Goal: Information Seeking & Learning: Learn about a topic

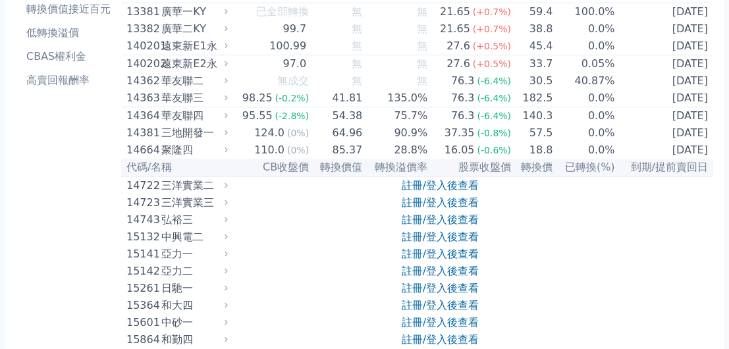
scroll to position [329, 0]
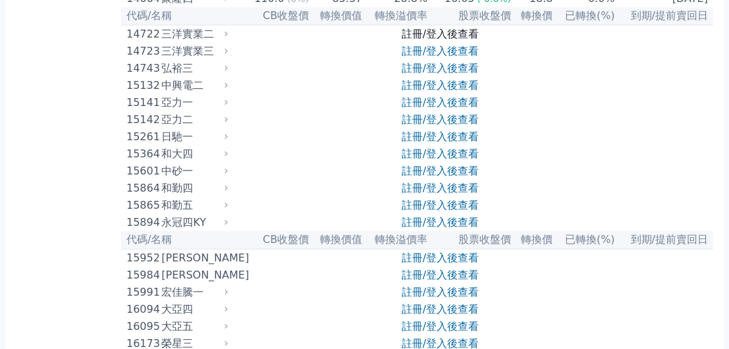
click at [410, 32] on link "註冊/登入後查看" at bounding box center [440, 34] width 77 height 13
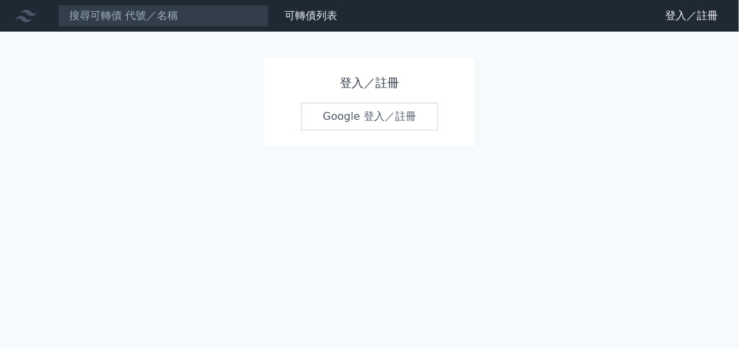
click at [344, 114] on link "Google 登入／註冊" at bounding box center [369, 117] width 137 height 28
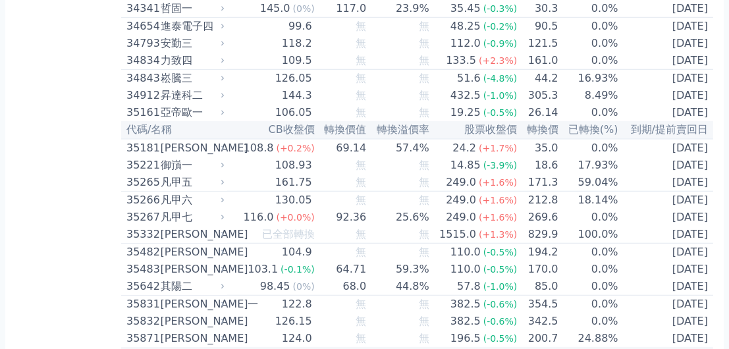
scroll to position [2569, 0]
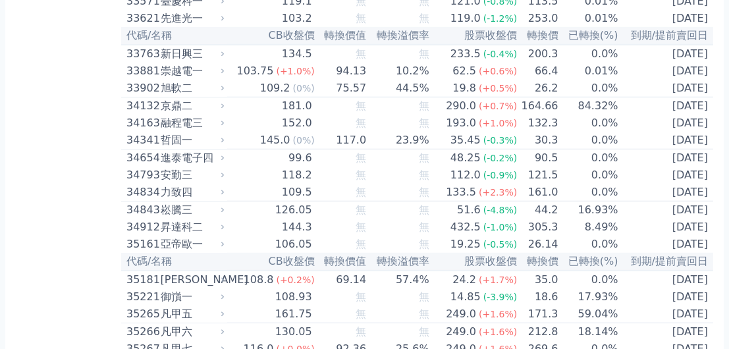
click at [212, 63] on div "崇越電一" at bounding box center [191, 71] width 61 height 16
click at [206, 63] on div "崇越電一" at bounding box center [191, 71] width 61 height 16
click at [242, 63] on div "103.75" at bounding box center [255, 71] width 42 height 16
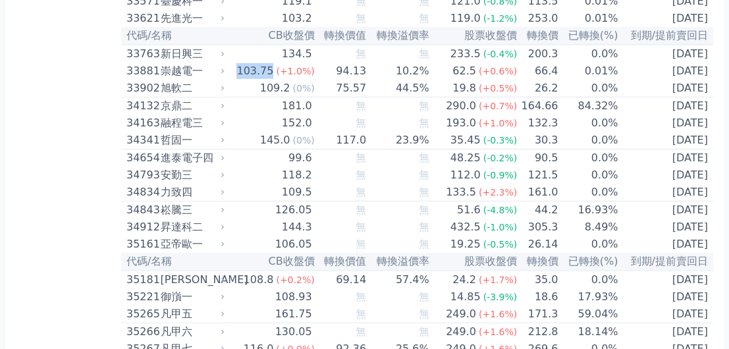
click at [242, 63] on div "103.75" at bounding box center [255, 71] width 42 height 16
click at [244, 63] on div "103.75" at bounding box center [255, 71] width 42 height 16
click at [185, 63] on div "崇越電一" at bounding box center [191, 71] width 61 height 16
drag, startPoint x: 185, startPoint y: 59, endPoint x: 236, endPoint y: 57, distance: 50.8
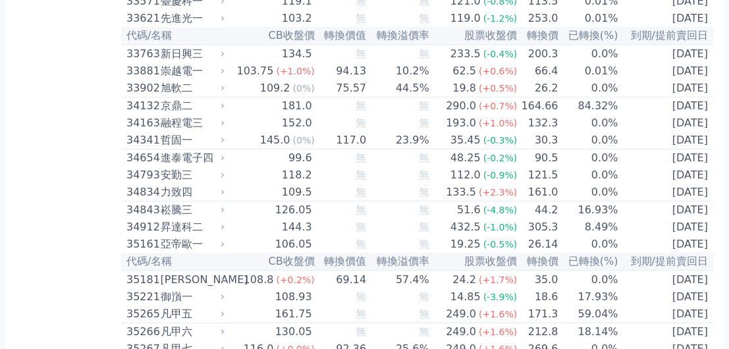
click at [236, 63] on td "103.75 (+1.0%)" at bounding box center [271, 71] width 88 height 17
click at [273, 63] on div "103.75" at bounding box center [255, 71] width 42 height 16
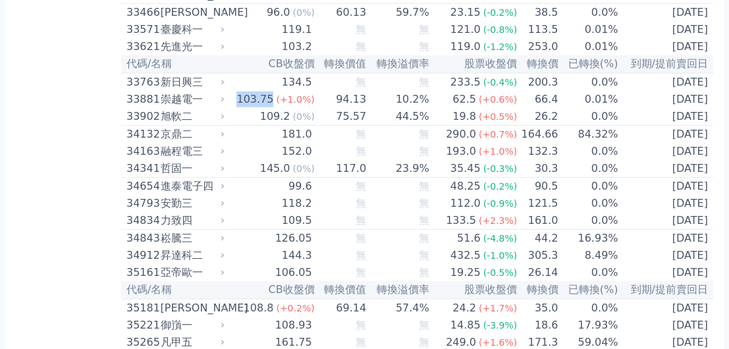
scroll to position [2437, 0]
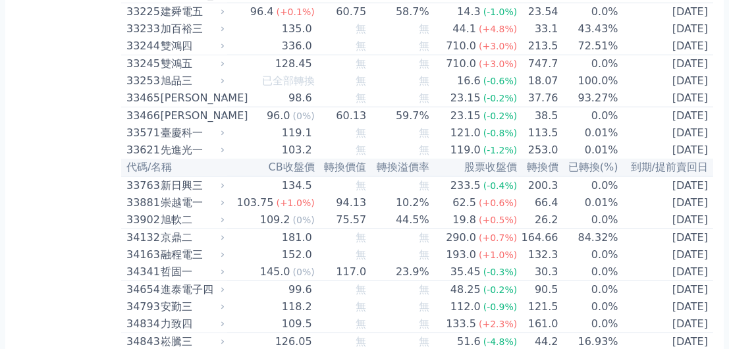
click at [235, 194] on td "103.75 (+1.0%)" at bounding box center [271, 202] width 88 height 17
click at [192, 195] on div "崇越電一" at bounding box center [191, 203] width 61 height 16
drag, startPoint x: 192, startPoint y: 189, endPoint x: 240, endPoint y: 185, distance: 47.6
click at [240, 194] on td "103.75 (+1.0%)" at bounding box center [271, 202] width 88 height 17
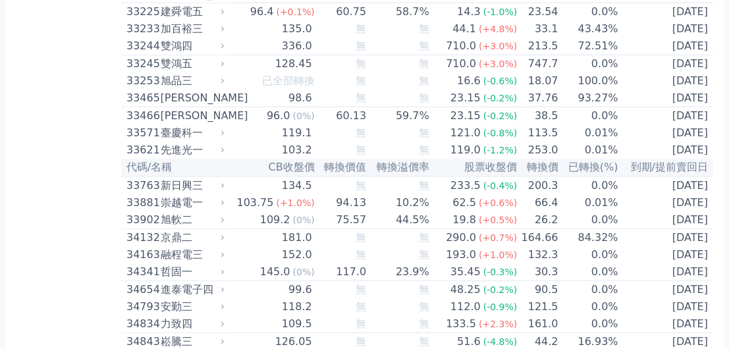
click at [292, 198] on span "(+1.0%)" at bounding box center [295, 203] width 38 height 11
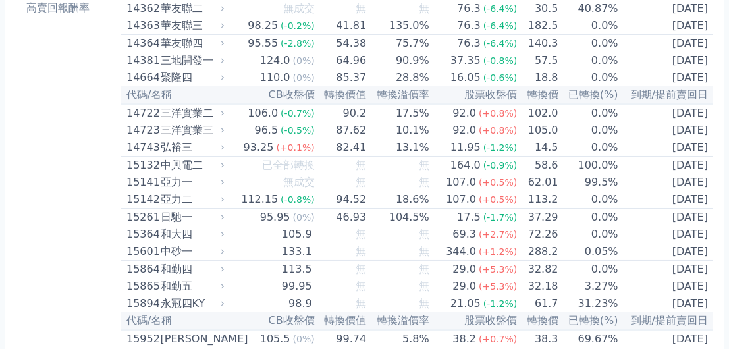
scroll to position [329, 0]
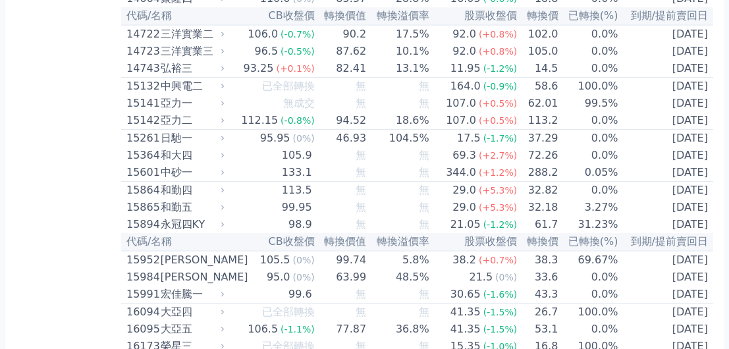
click at [293, 258] on span "(0%)" at bounding box center [304, 260] width 22 height 11
drag, startPoint x: 292, startPoint y: 258, endPoint x: 203, endPoint y: 260, distance: 89.6
click at [203, 260] on div "[PERSON_NAME]" at bounding box center [191, 260] width 61 height 16
click at [224, 258] on icon at bounding box center [222, 260] width 3 height 5
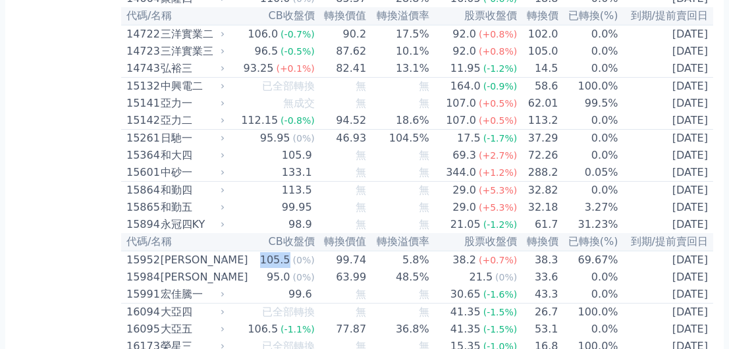
click at [224, 258] on icon at bounding box center [222, 260] width 3 height 5
drag, startPoint x: 227, startPoint y: 258, endPoint x: 177, endPoint y: 255, distance: 49.5
click at [177, 255] on div "[PERSON_NAME]" at bounding box center [191, 260] width 61 height 16
click at [222, 252] on div "[PERSON_NAME]" at bounding box center [191, 260] width 61 height 16
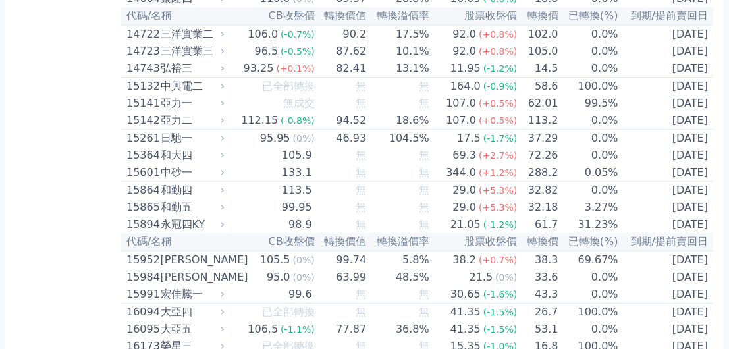
click at [233, 261] on td "105.5 (0%)" at bounding box center [271, 260] width 88 height 18
click at [234, 260] on td "105.5 (0%)" at bounding box center [271, 260] width 88 height 18
click at [235, 260] on td "105.5 (0%)" at bounding box center [271, 260] width 88 height 18
click at [235, 259] on td "105.5 (0%)" at bounding box center [271, 260] width 88 height 18
drag, startPoint x: 235, startPoint y: 259, endPoint x: 370, endPoint y: 213, distance: 142.1
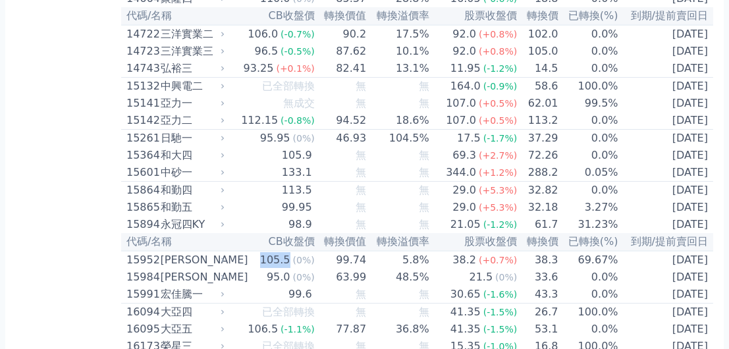
click at [370, 213] on td "無" at bounding box center [398, 207] width 63 height 17
click at [266, 260] on div "105.5" at bounding box center [276, 260] width 36 height 16
drag, startPoint x: 266, startPoint y: 260, endPoint x: 186, endPoint y: 254, distance: 80.5
click at [186, 254] on div "[PERSON_NAME]" at bounding box center [191, 260] width 61 height 16
drag, startPoint x: 186, startPoint y: 254, endPoint x: 194, endPoint y: 258, distance: 8.8
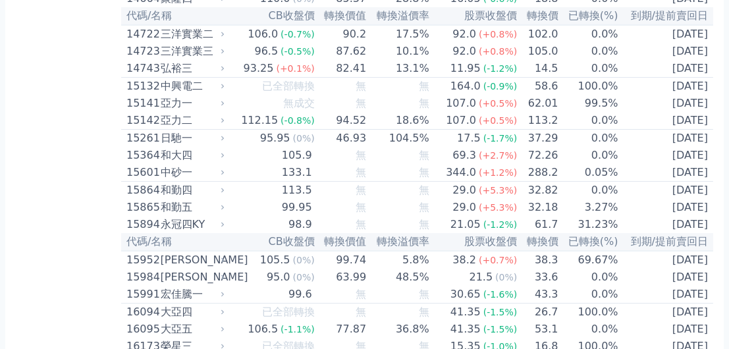
click at [194, 258] on div "[PERSON_NAME]" at bounding box center [191, 260] width 61 height 16
click at [194, 258] on div "川寶二" at bounding box center [191, 260] width 61 height 16
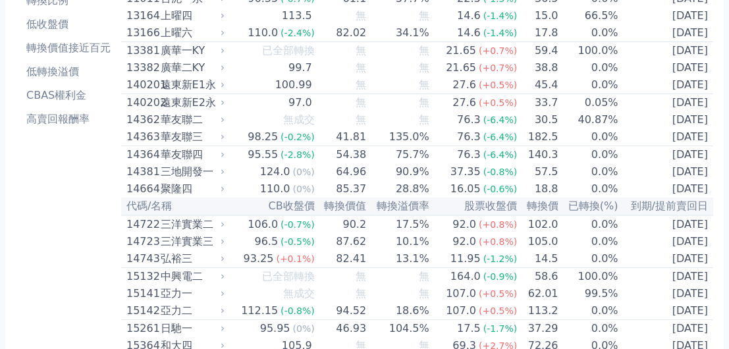
scroll to position [0, 0]
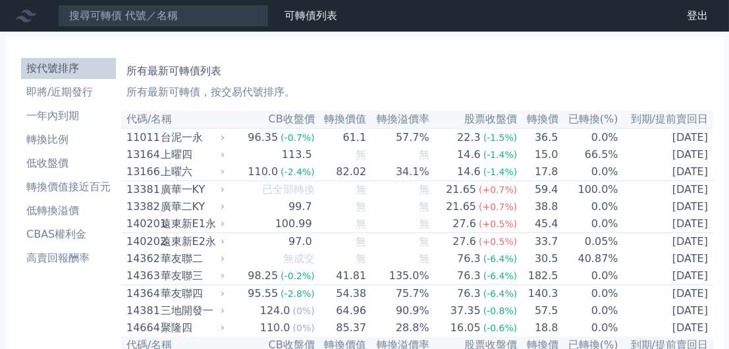
click at [69, 69] on li "按代號排序" at bounding box center [68, 69] width 95 height 16
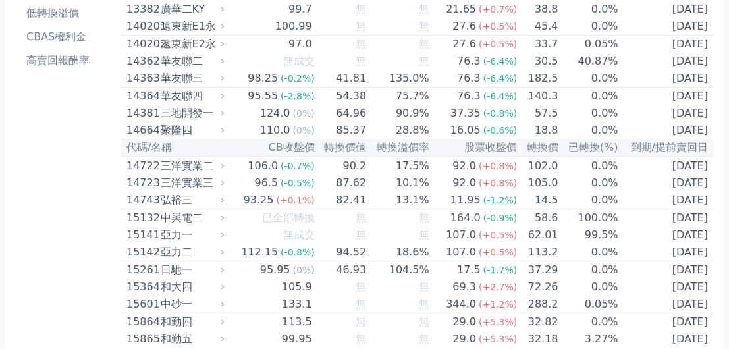
click at [227, 163] on icon at bounding box center [223, 166] width 9 height 9
click at [206, 165] on div "三洋實業二" at bounding box center [191, 166] width 61 height 16
click at [211, 165] on div "三洋實業二" at bounding box center [191, 166] width 61 height 16
click at [212, 165] on div "三洋實業二" at bounding box center [191, 166] width 61 height 16
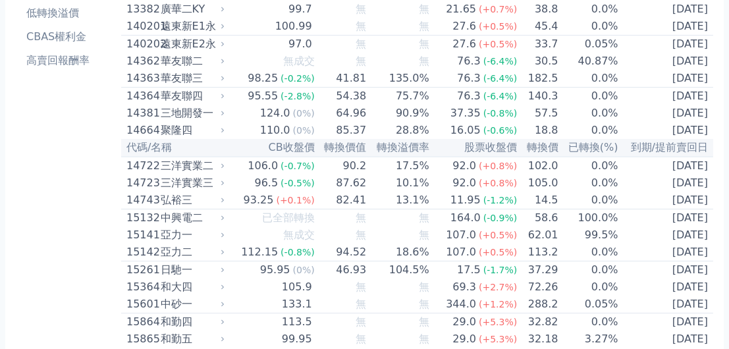
click at [213, 165] on div "三洋實業二" at bounding box center [191, 166] width 61 height 16
click at [213, 166] on div "三洋實業二" at bounding box center [191, 166] width 61 height 16
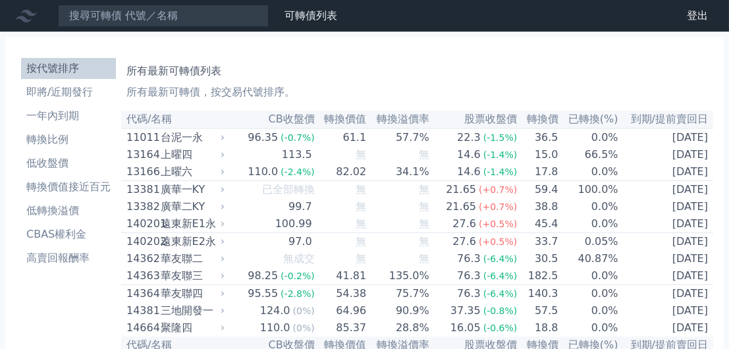
click at [159, 154] on div "13164 上曜四" at bounding box center [172, 155] width 92 height 16
click at [699, 11] on link "登出" at bounding box center [698, 15] width 42 height 21
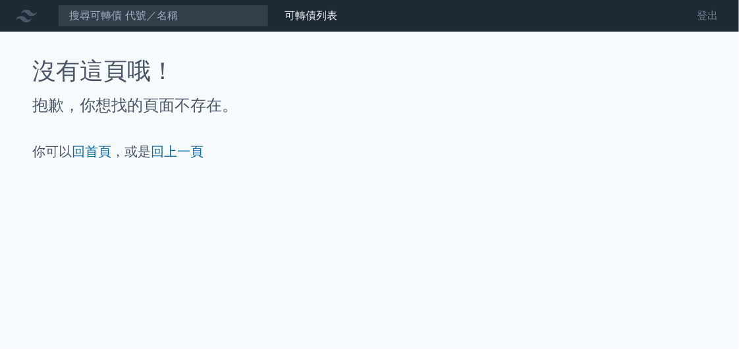
click at [717, 17] on link "登出" at bounding box center [707, 15] width 42 height 21
click at [440, 75] on h1 "沒有這頁哦！" at bounding box center [369, 71] width 675 height 26
click at [711, 13] on link "登出" at bounding box center [707, 15] width 42 height 21
click at [711, 16] on link "登出" at bounding box center [707, 15] width 42 height 21
click at [708, 15] on link "登出" at bounding box center [707, 15] width 42 height 21
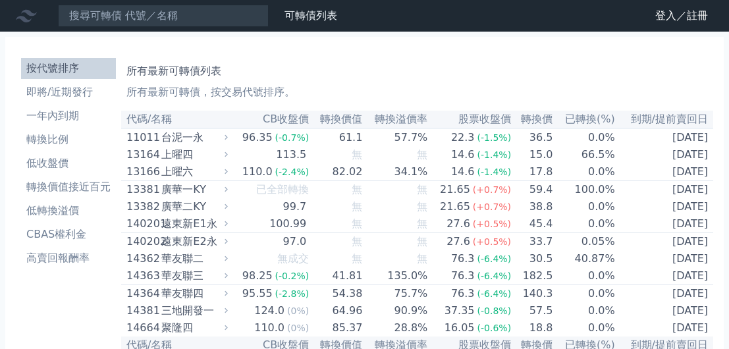
scroll to position [264, 0]
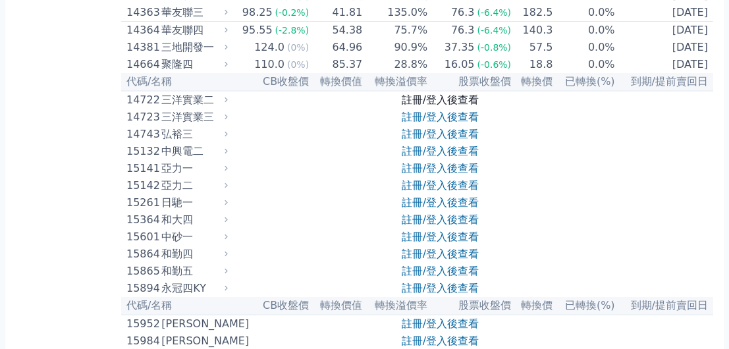
click at [412, 97] on link "註冊/登入後查看" at bounding box center [440, 100] width 77 height 13
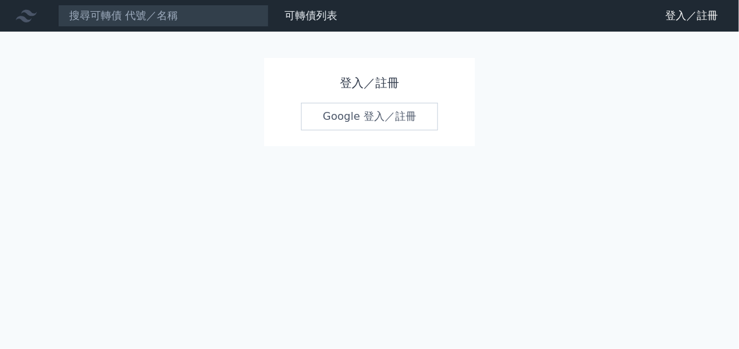
click at [350, 116] on link "Google 登入／註冊" at bounding box center [369, 117] width 137 height 28
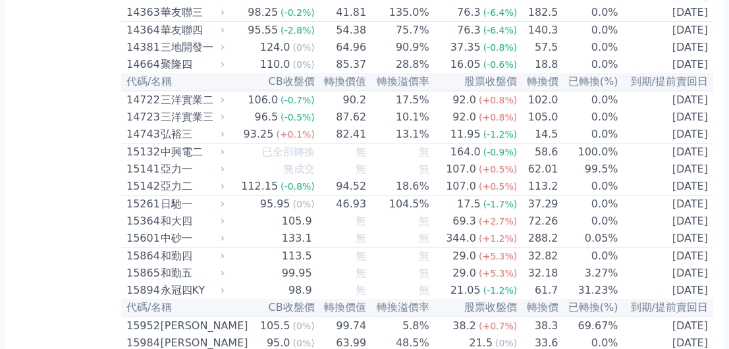
click at [234, 97] on td "106.0 (-0.7%)" at bounding box center [271, 100] width 88 height 18
click at [194, 96] on div "三洋實業二" at bounding box center [191, 100] width 61 height 16
drag, startPoint x: 194, startPoint y: 96, endPoint x: 251, endPoint y: 101, distance: 57.6
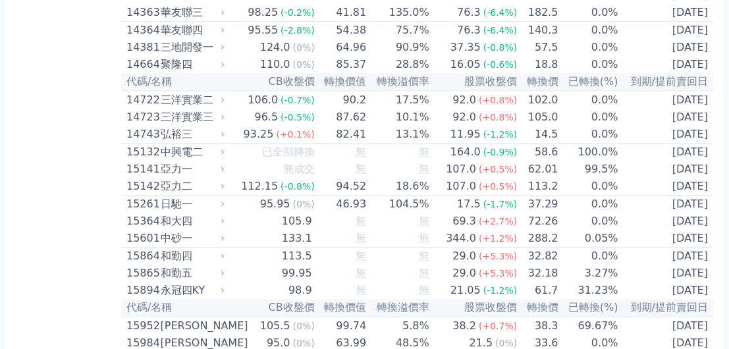
click at [251, 101] on div "106.0" at bounding box center [263, 100] width 36 height 16
click at [211, 96] on div "三洋實業二" at bounding box center [191, 100] width 61 height 16
click at [213, 98] on div "三洋實業二" at bounding box center [191, 100] width 61 height 16
click at [213, 99] on div "三洋實業二" at bounding box center [191, 100] width 61 height 16
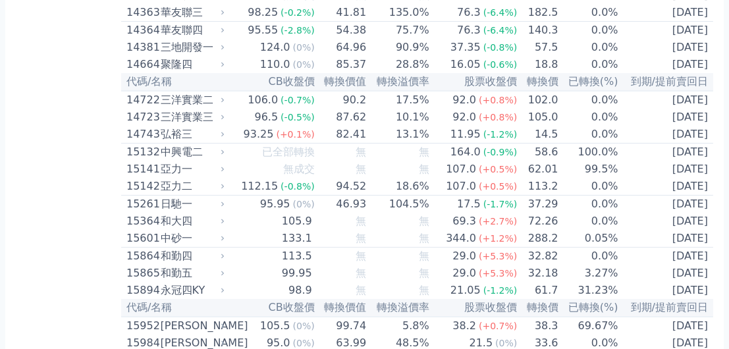
click at [226, 101] on icon at bounding box center [223, 100] width 9 height 9
click at [227, 99] on icon at bounding box center [223, 100] width 9 height 9
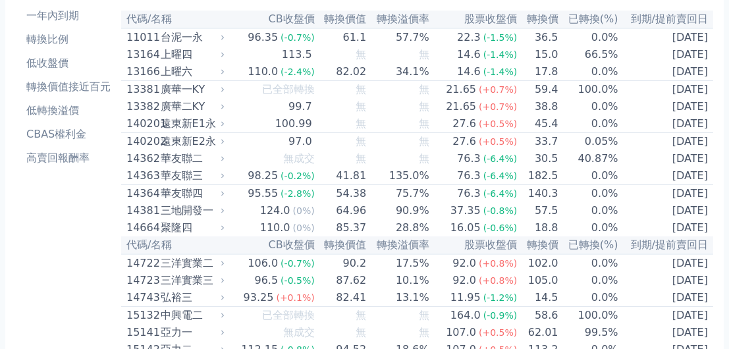
scroll to position [0, 0]
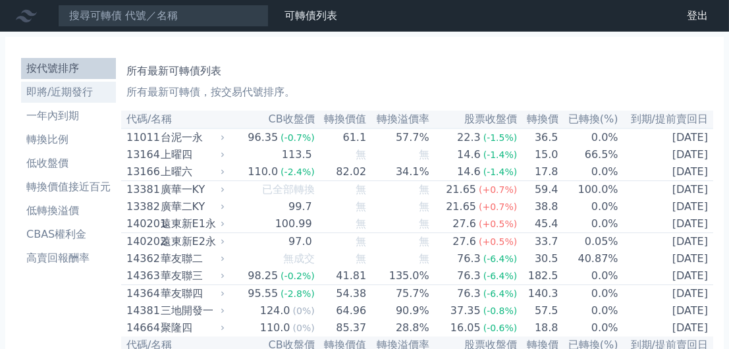
click at [79, 92] on li "即將/近期發行" at bounding box center [68, 92] width 95 height 16
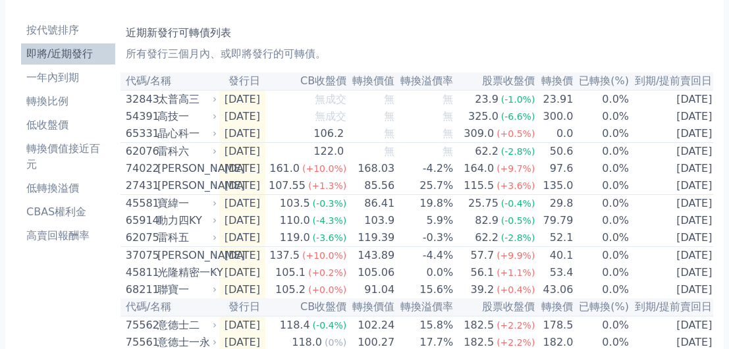
scroll to position [66, 0]
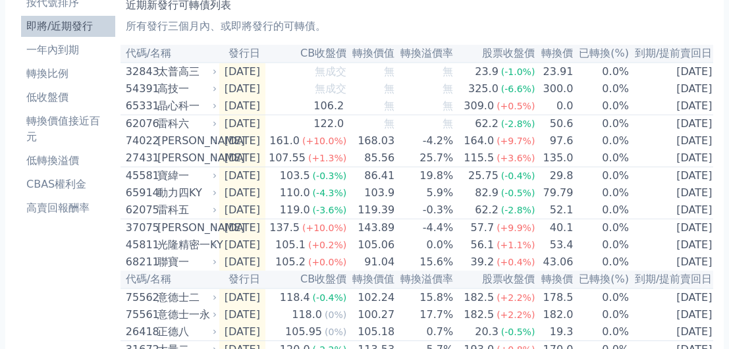
click at [265, 141] on td "[DATE]" at bounding box center [242, 140] width 46 height 17
click at [265, 138] on td "[DATE]" at bounding box center [242, 140] width 46 height 17
click at [211, 123] on icon at bounding box center [215, 124] width 8 height 8
drag, startPoint x: 210, startPoint y: 123, endPoint x: 221, endPoint y: 123, distance: 11.2
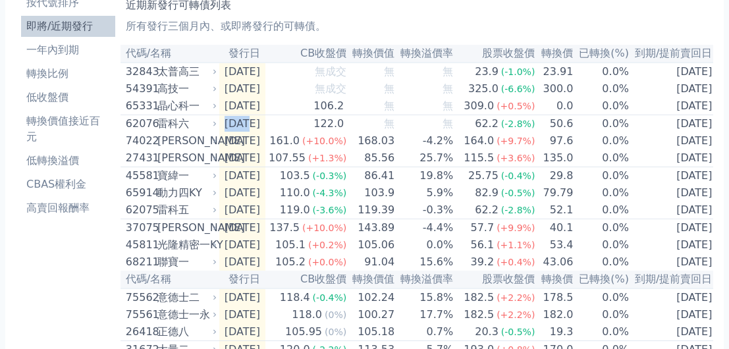
click at [221, 123] on td "[DATE]" at bounding box center [242, 124] width 46 height 18
click at [179, 124] on div "雷科六" at bounding box center [185, 124] width 57 height 16
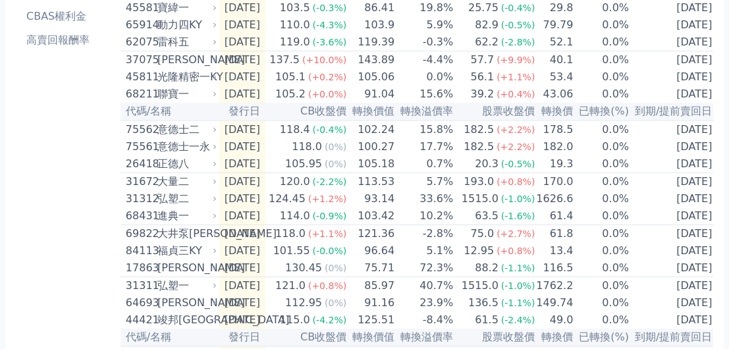
scroll to position [198, 0]
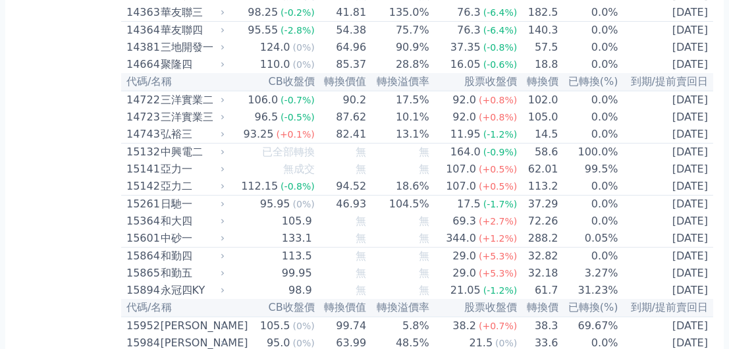
scroll to position [264, 0]
click at [224, 99] on icon at bounding box center [222, 99] width 3 height 5
click at [217, 98] on div "三洋實業二" at bounding box center [191, 100] width 61 height 16
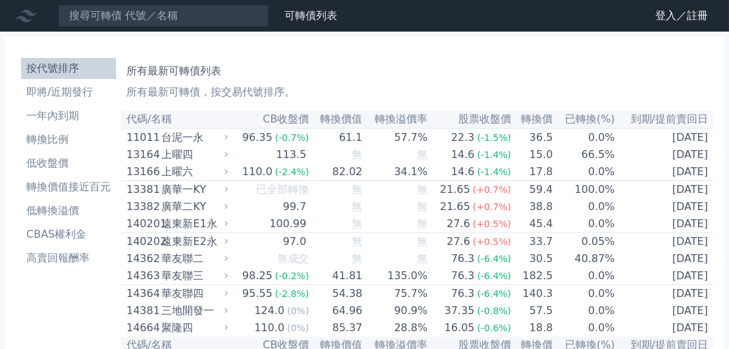
drag, startPoint x: 479, startPoint y: 82, endPoint x: 563, endPoint y: 59, distance: 87.2
click at [563, 59] on div "所有最新可轉債列表 所有最新可轉債，按交易代號排序。" at bounding box center [417, 79] width 582 height 42
click at [640, 82] on div "所有最新可轉債列表 所有最新可轉債，按交易代號排序。" at bounding box center [417, 79] width 582 height 42
click at [666, 78] on h1 "所有最新可轉債列表" at bounding box center [417, 71] width 582 height 16
drag, startPoint x: 652, startPoint y: 3, endPoint x: 609, endPoint y: 64, distance: 73.8
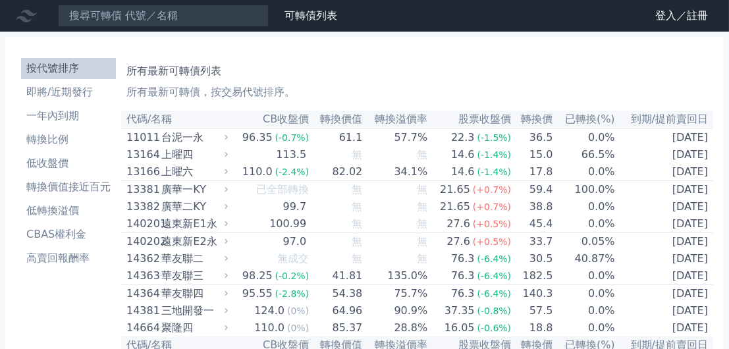
click at [609, 64] on h1 "所有最新可轉債列表" at bounding box center [417, 71] width 582 height 16
click at [227, 136] on icon at bounding box center [226, 137] width 9 height 9
click at [217, 138] on div "台泥一永" at bounding box center [192, 138] width 63 height 16
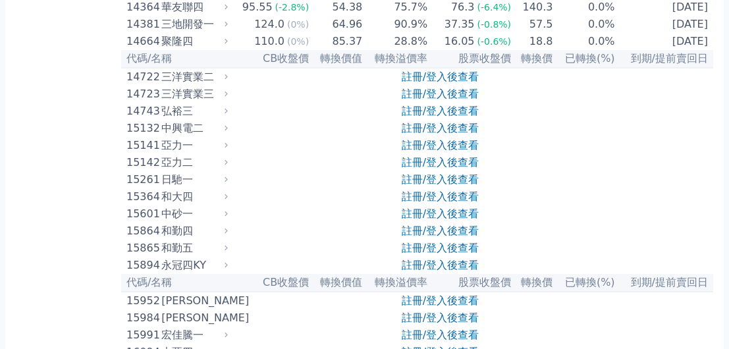
scroll to position [329, 0]
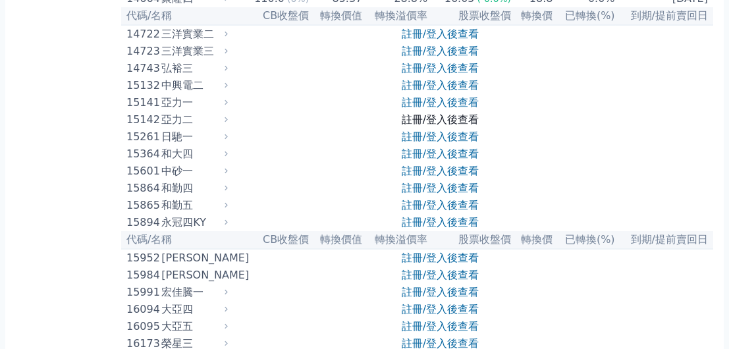
click at [417, 119] on link "註冊/登入後查看" at bounding box center [440, 119] width 77 height 13
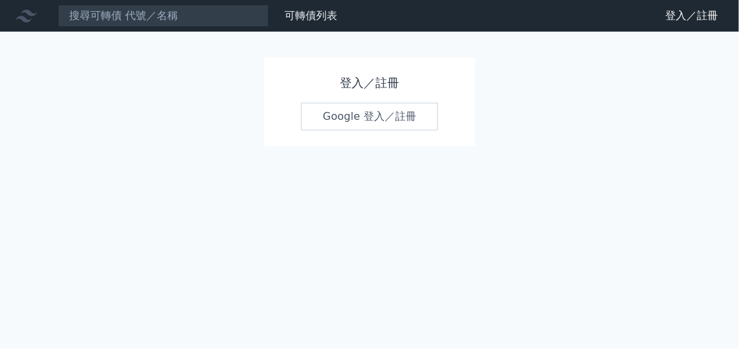
click at [350, 115] on link "Google 登入／註冊" at bounding box center [369, 117] width 137 height 28
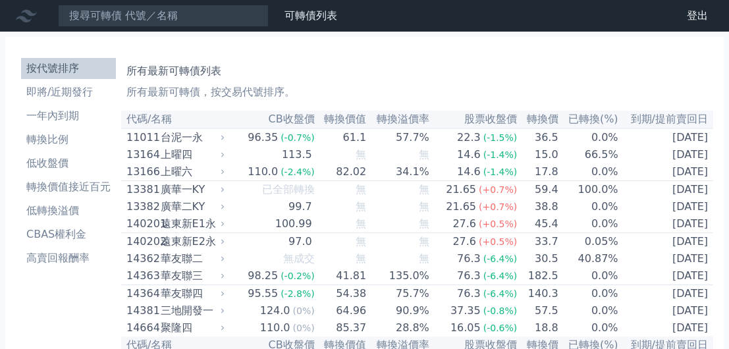
click at [222, 139] on icon at bounding box center [223, 138] width 9 height 9
click at [205, 138] on div "台泥一永" at bounding box center [191, 138] width 61 height 16
click at [209, 138] on div "台泥一永" at bounding box center [191, 138] width 61 height 16
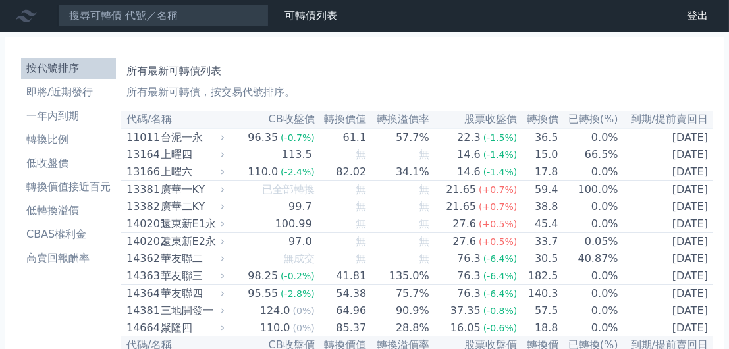
click at [319, 86] on p "所有最新可轉債，按交易代號排序。" at bounding box center [417, 92] width 582 height 16
click at [702, 20] on link "登出" at bounding box center [698, 15] width 42 height 21
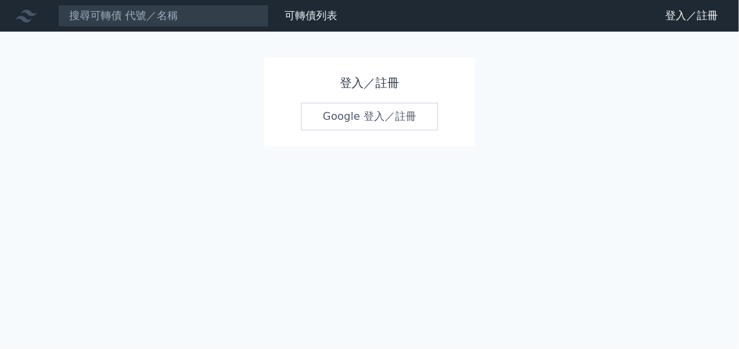
click at [371, 115] on link "Google 登入／註冊" at bounding box center [369, 117] width 137 height 28
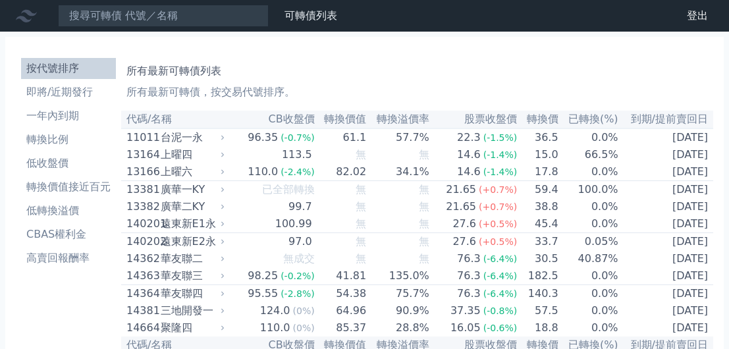
click at [236, 337] on th "CB收盤價" at bounding box center [271, 346] width 88 height 18
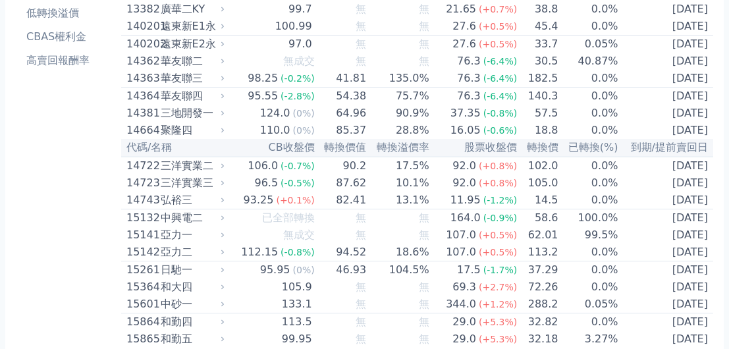
click at [224, 165] on icon at bounding box center [223, 166] width 9 height 9
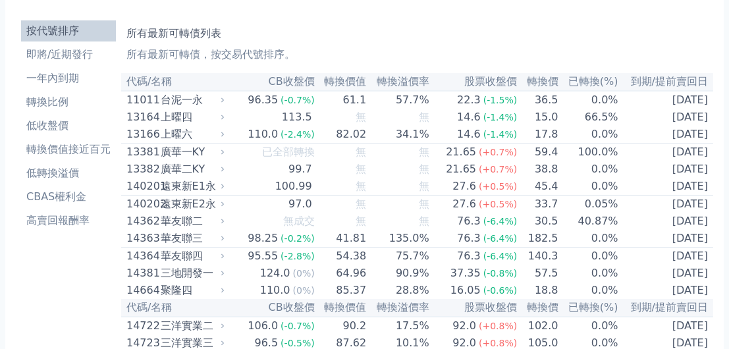
scroll to position [0, 0]
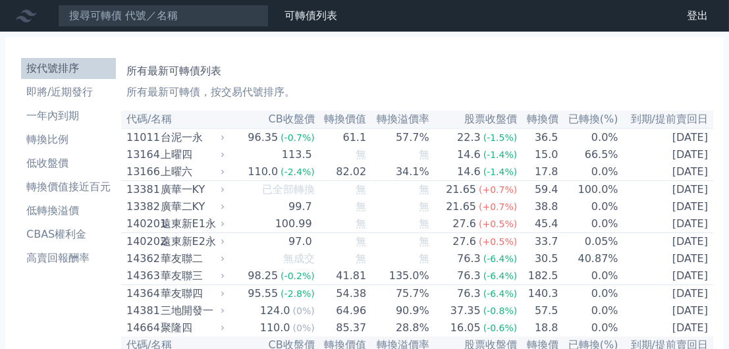
click at [706, 63] on div "所有最新可轉債列表 所有最新可轉債，按交易代號排序。" at bounding box center [417, 79] width 582 height 42
click at [651, 76] on h1 "所有最新可轉債列表" at bounding box center [417, 71] width 582 height 16
click at [618, 67] on h1 "所有最新可轉債列表" at bounding box center [417, 71] width 582 height 16
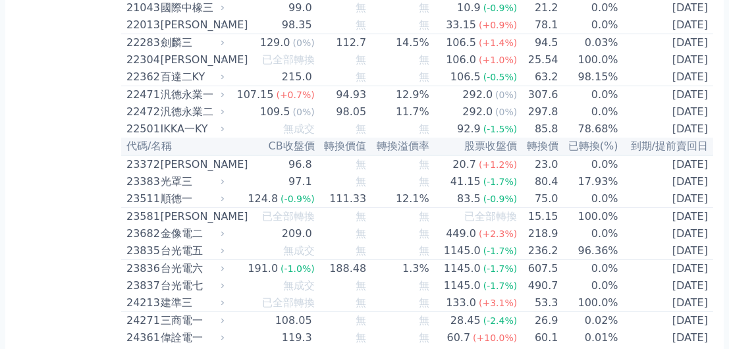
scroll to position [725, 0]
